Goal: Complete application form

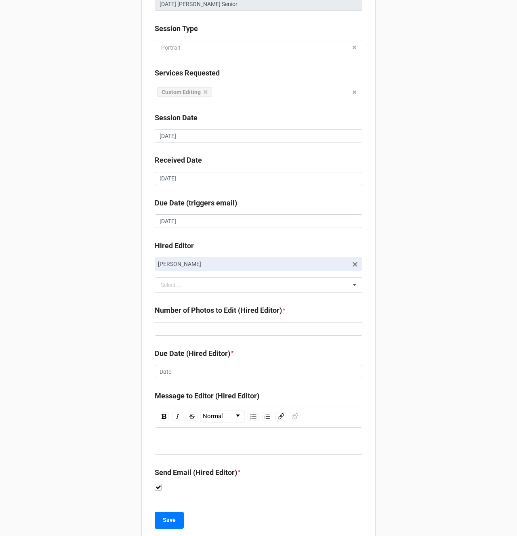
scroll to position [108, 0]
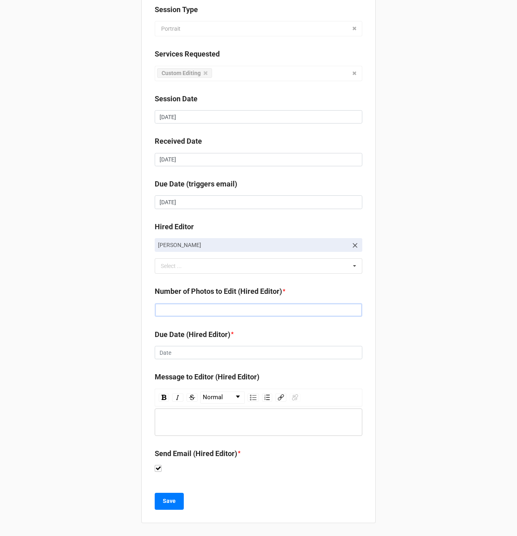
click at [181, 313] on input "text" at bounding box center [259, 310] width 208 height 14
type input "95"
click at [161, 359] on input "text" at bounding box center [259, 353] width 208 height 14
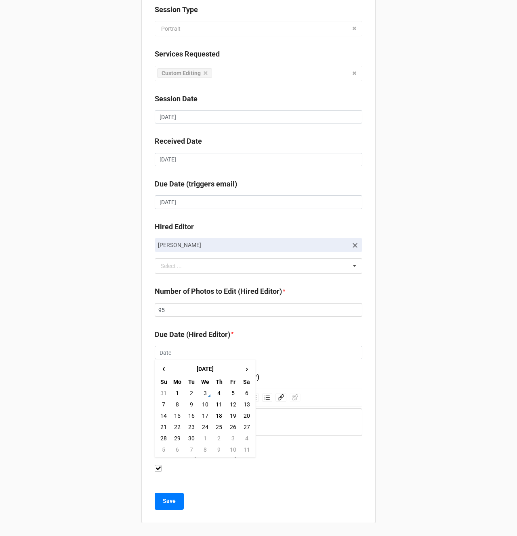
click at [229, 395] on td "5" at bounding box center [233, 393] width 14 height 11
type input "[DATE]"
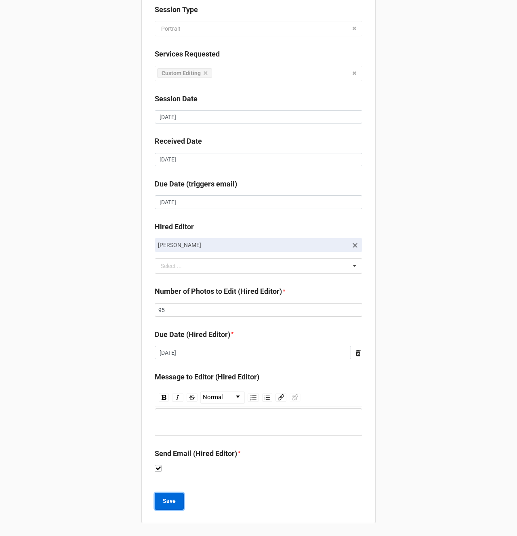
click at [164, 506] on b "Save" at bounding box center [169, 501] width 13 height 8
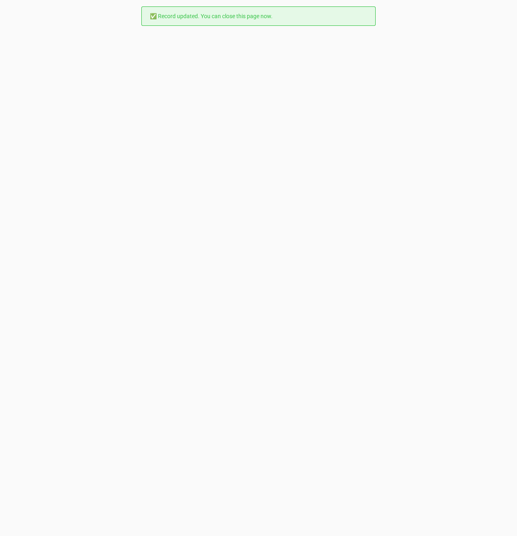
scroll to position [0, 0]
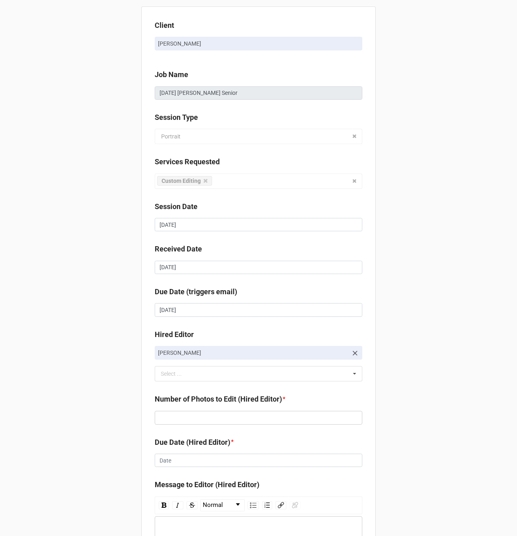
scroll to position [108, 0]
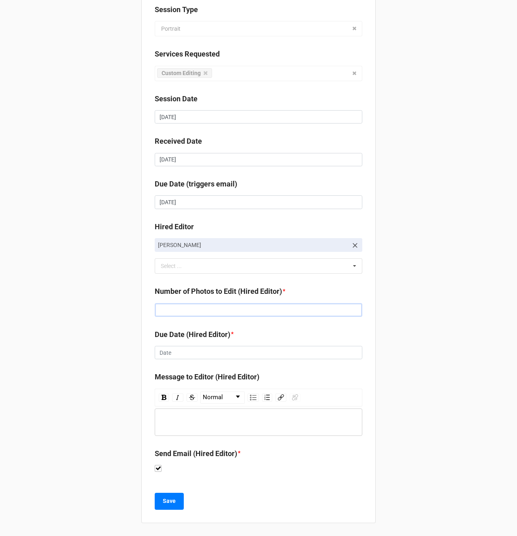
click at [168, 315] on input "text" at bounding box center [259, 310] width 208 height 14
click at [168, 313] on input "text" at bounding box center [259, 310] width 208 height 14
type input "157"
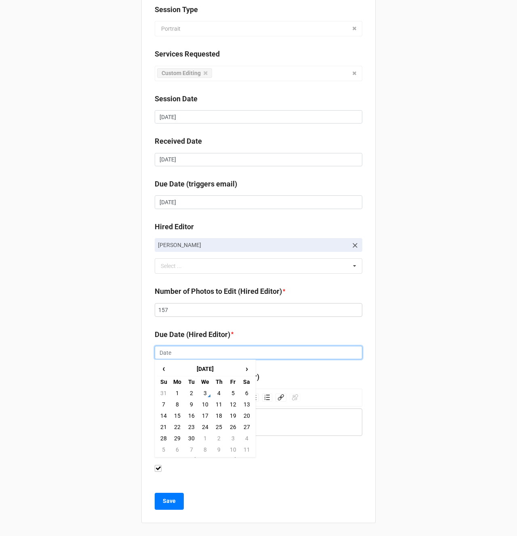
click at [171, 354] on input "text" at bounding box center [259, 353] width 208 height 14
click at [233, 394] on td "5" at bounding box center [233, 393] width 14 height 11
type input "[DATE]"
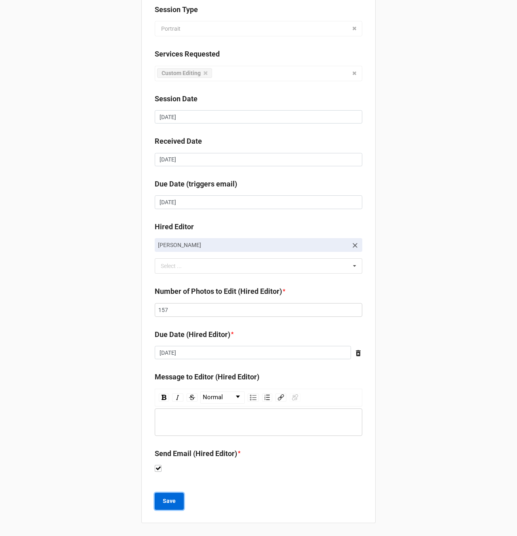
click at [166, 502] on b "Save" at bounding box center [169, 501] width 13 height 8
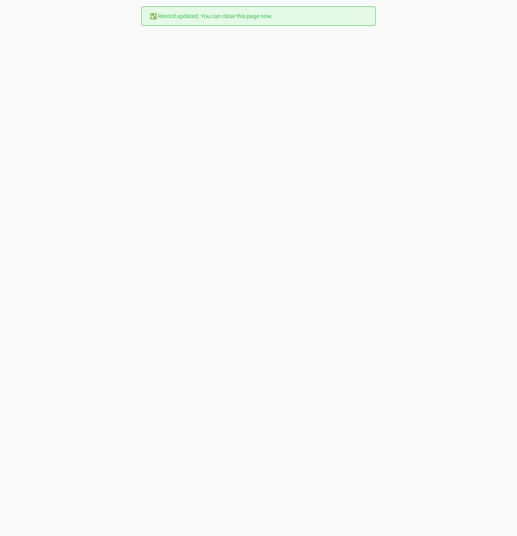
scroll to position [0, 0]
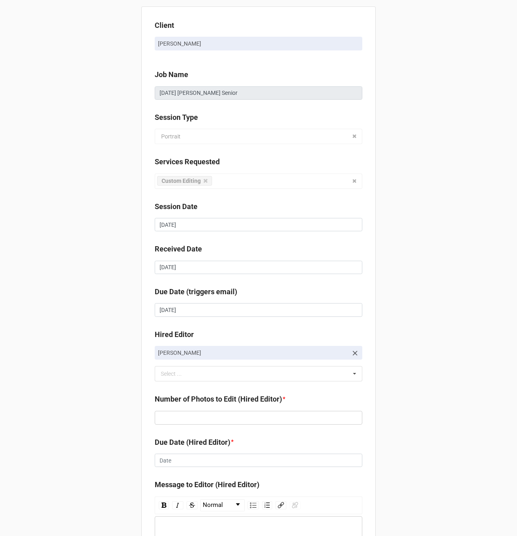
scroll to position [93, 0]
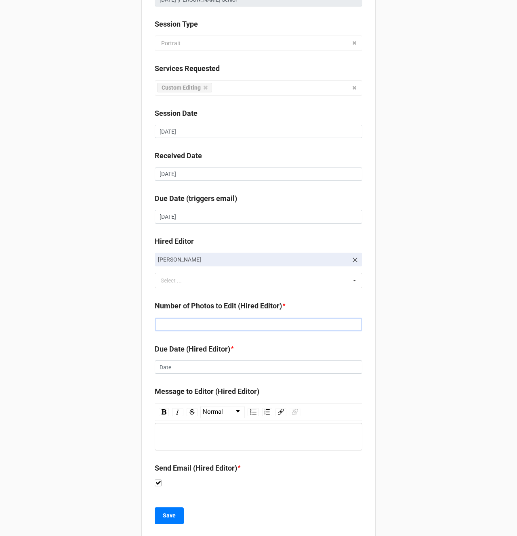
click at [176, 322] on input "text" at bounding box center [259, 325] width 208 height 14
type input "112"
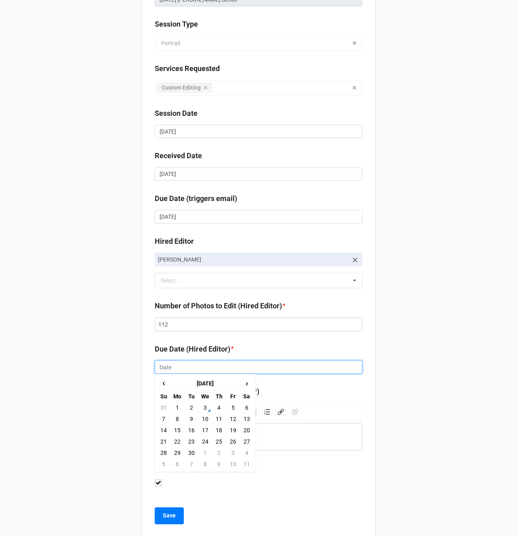
click at [174, 367] on input "text" at bounding box center [259, 368] width 208 height 14
click at [235, 409] on td "5" at bounding box center [233, 407] width 14 height 11
type input "[DATE]"
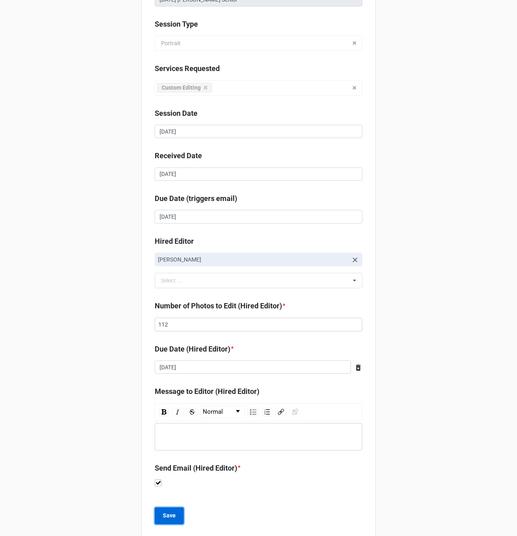
click at [173, 517] on b "Save" at bounding box center [169, 516] width 13 height 8
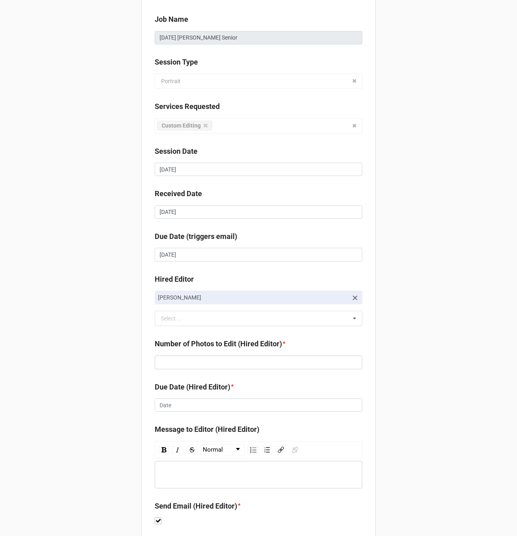
scroll to position [58, 0]
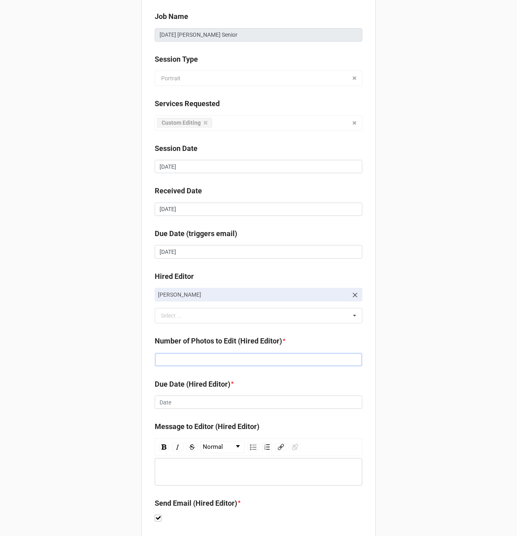
click at [161, 359] on input "text" at bounding box center [259, 360] width 208 height 14
type input "199"
click at [163, 397] on input "text" at bounding box center [259, 403] width 208 height 14
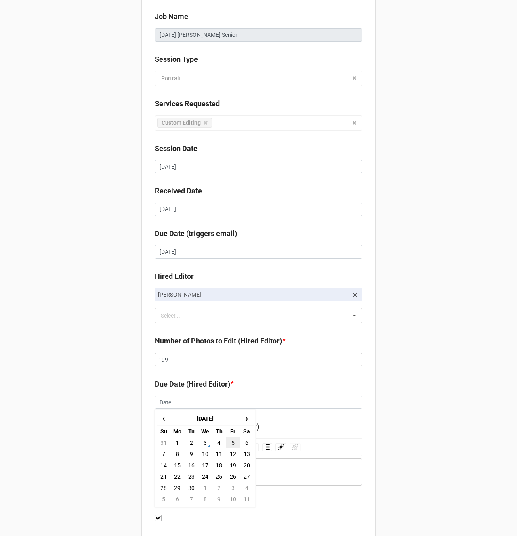
click at [230, 443] on td "5" at bounding box center [233, 442] width 14 height 11
type input "[DATE]"
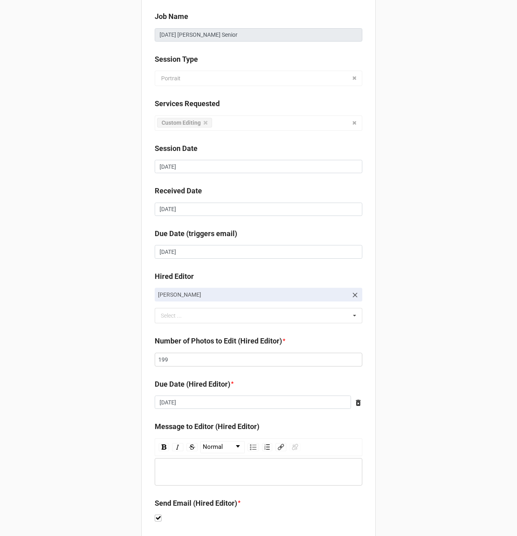
scroll to position [108, 0]
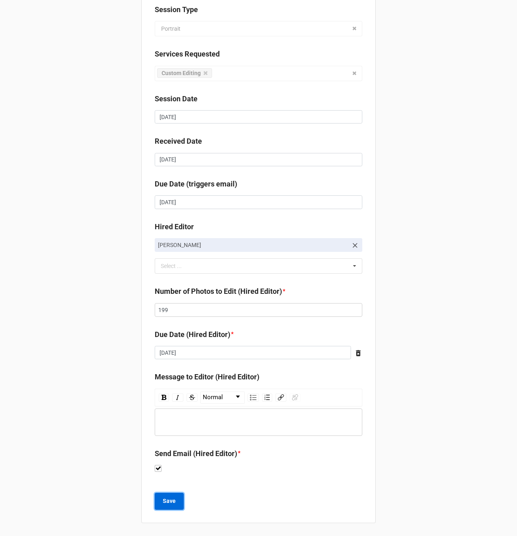
click at [173, 504] on b "Save" at bounding box center [169, 501] width 13 height 8
